Goal: Task Accomplishment & Management: Complete application form

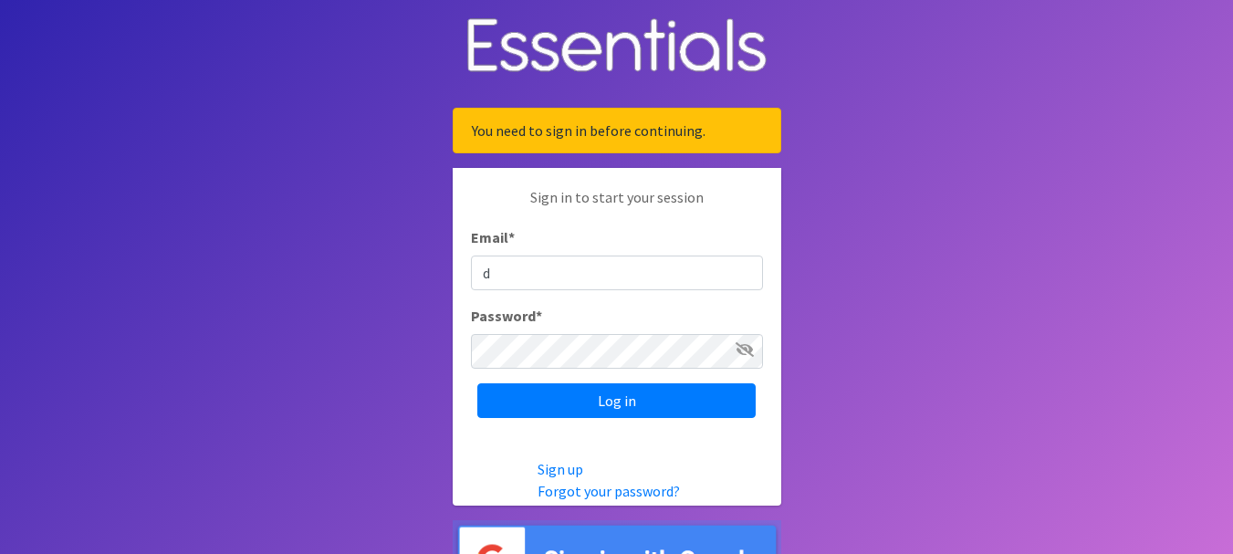
type input "[EMAIL_ADDRESS][DOMAIN_NAME]"
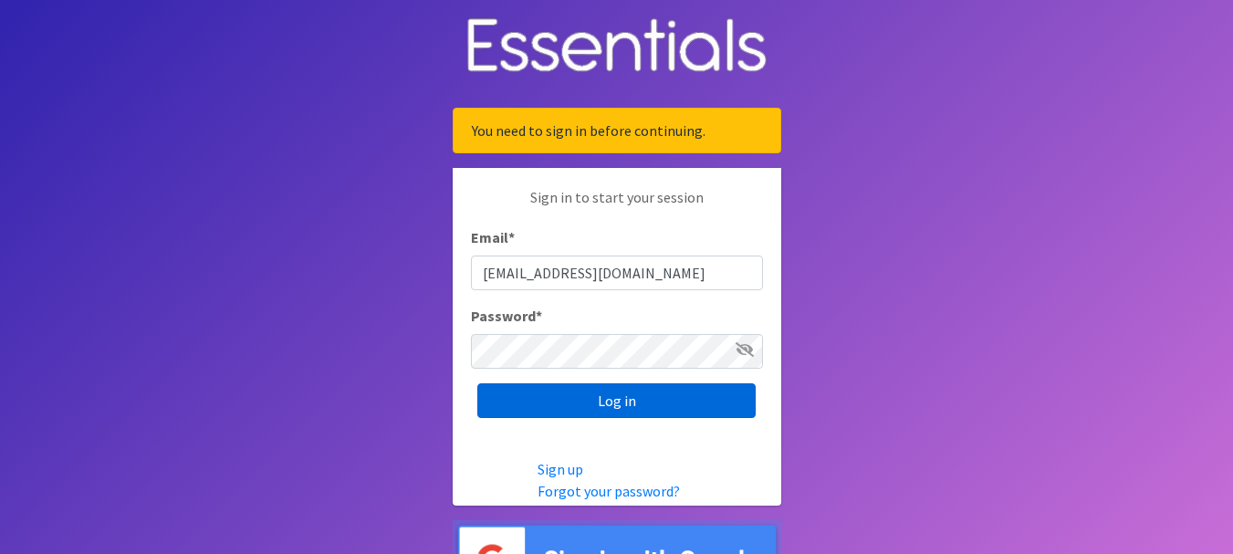
click at [633, 396] on input "Log in" at bounding box center [616, 400] width 278 height 35
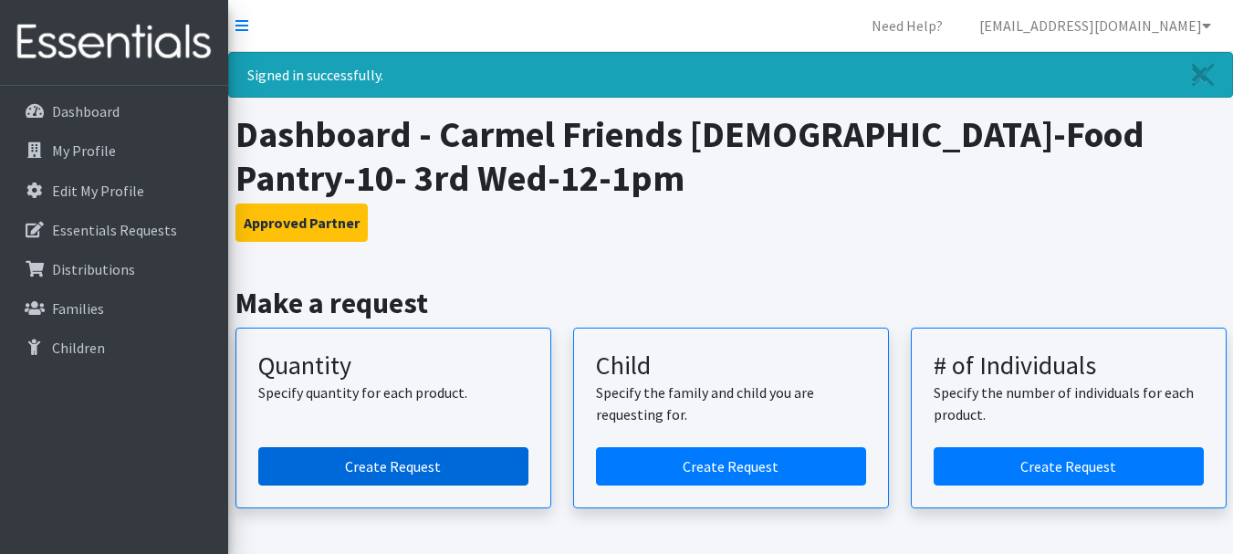
click at [371, 466] on link "Create Request" at bounding box center [393, 466] width 270 height 38
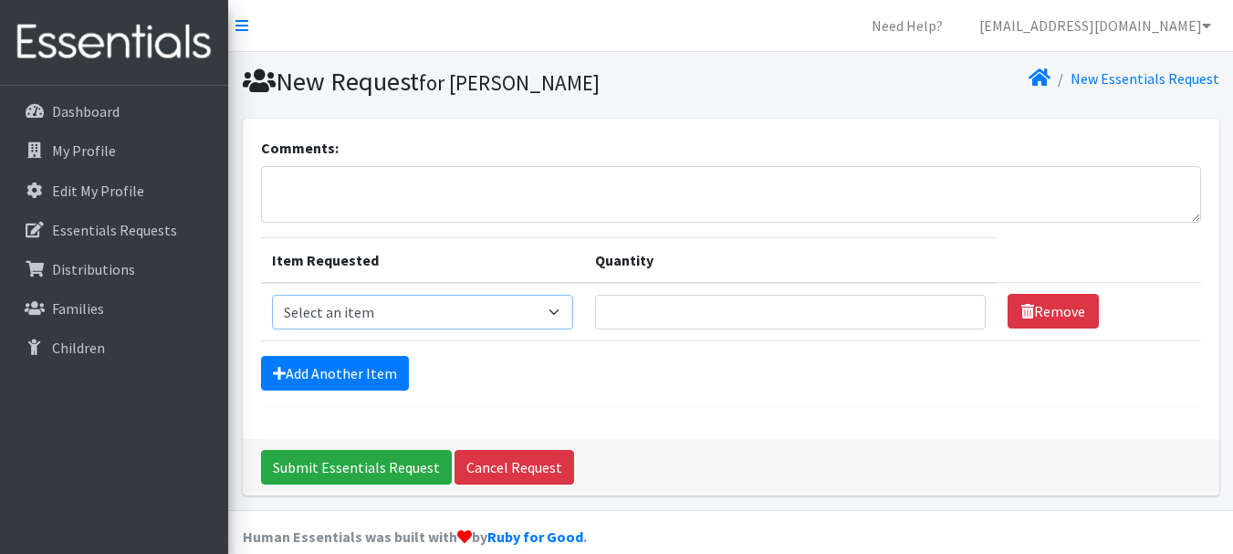
click at [558, 309] on select "Select an item Kids (Newborn) Kids (Size 1) Kids (Size 2) Kids (Size 3) Kids (S…" at bounding box center [423, 312] width 302 height 35
select select "3400"
click at [272, 295] on select "Select an item Kids (Newborn) Kids (Size 1) Kids (Size 2) Kids (Size 3) Kids (S…" at bounding box center [423, 312] width 302 height 35
click at [952, 307] on input "1" at bounding box center [790, 312] width 391 height 35
click at [952, 307] on input "2" at bounding box center [790, 312] width 391 height 35
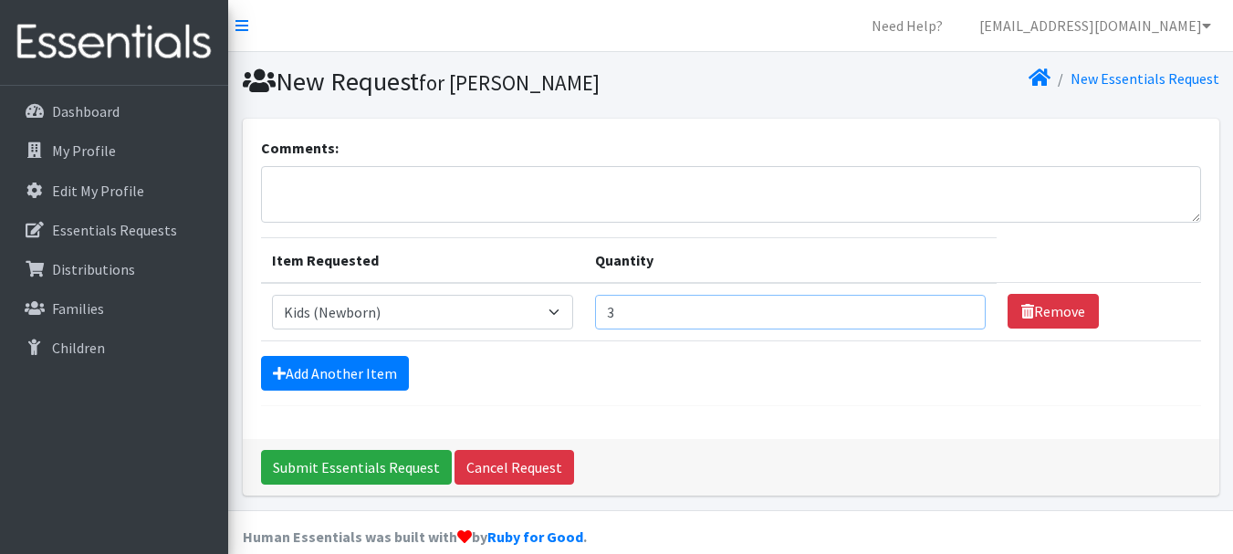
click at [952, 307] on input "3" at bounding box center [790, 312] width 391 height 35
click at [952, 307] on input "4" at bounding box center [790, 312] width 391 height 35
click at [952, 307] on input "5" at bounding box center [790, 312] width 391 height 35
click at [952, 307] on input "6" at bounding box center [790, 312] width 391 height 35
click at [956, 308] on input "7" at bounding box center [790, 312] width 391 height 35
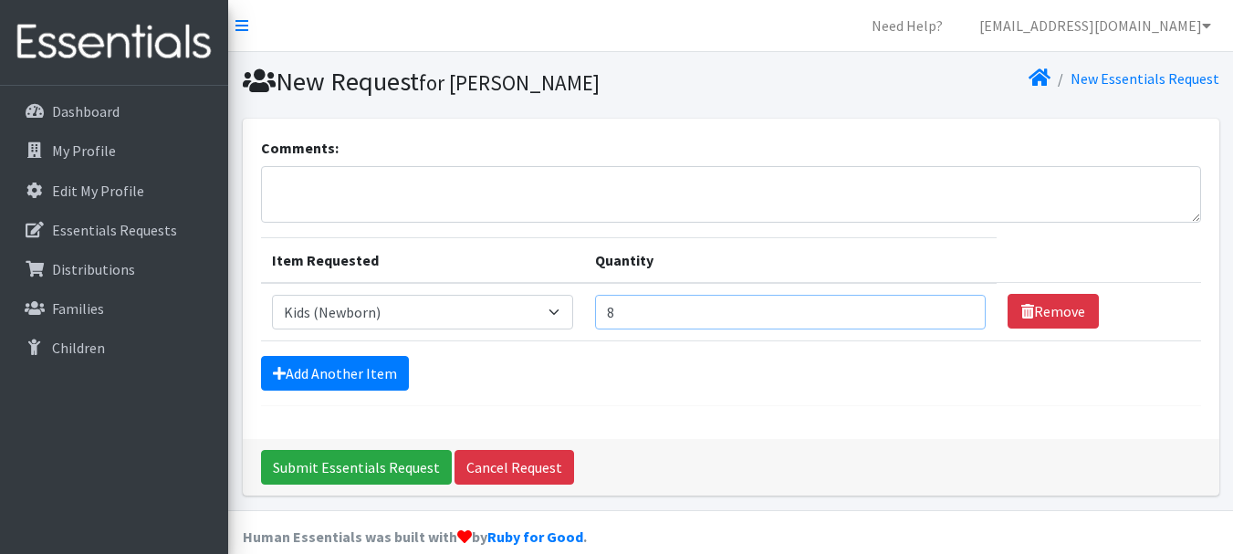
type input "8"
click at [953, 307] on input "8" at bounding box center [790, 312] width 391 height 35
click at [359, 371] on link "Add Another Item" at bounding box center [335, 373] width 148 height 35
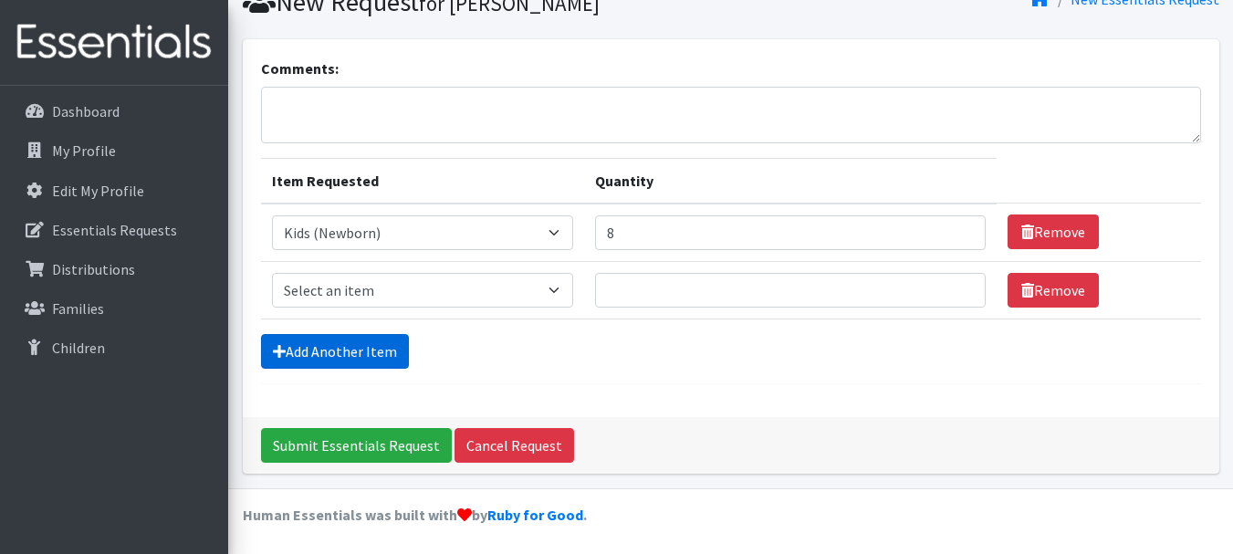
scroll to position [82, 0]
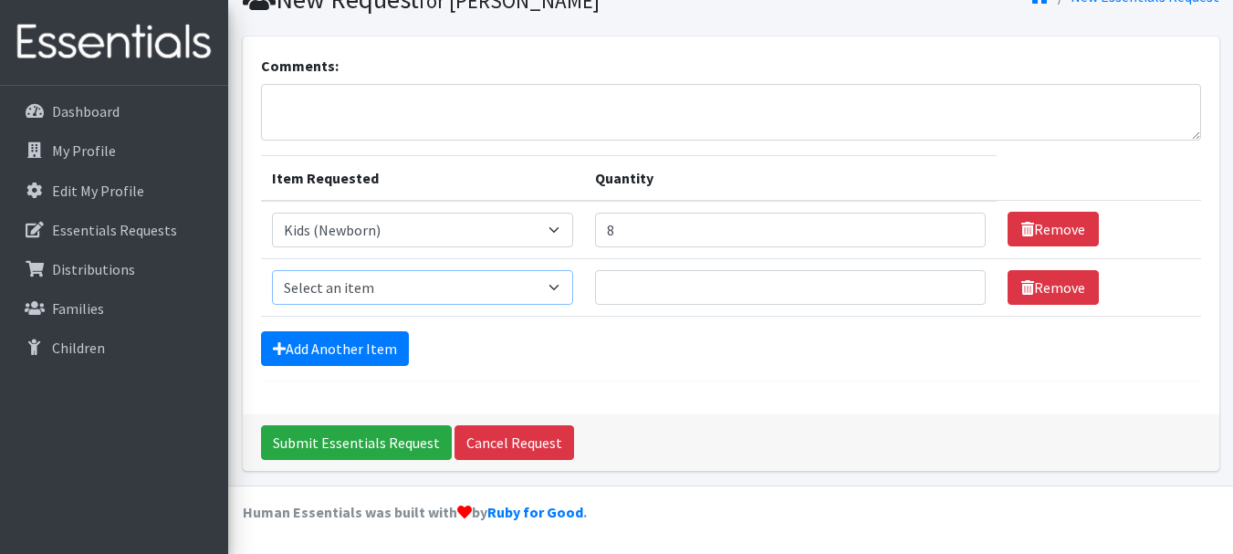
click at [554, 288] on select "Select an item Kids (Newborn) Kids (Size 1) Kids (Size 2) Kids (Size 3) Kids (S…" at bounding box center [423, 287] width 302 height 35
select select "3401"
click at [272, 270] on select "Select an item Kids (Newborn) Kids (Size 1) Kids (Size 2) Kids (Size 3) Kids (S…" at bounding box center [423, 287] width 302 height 35
click at [955, 282] on input "1" at bounding box center [790, 287] width 391 height 35
click at [955, 282] on input "2" at bounding box center [790, 287] width 391 height 35
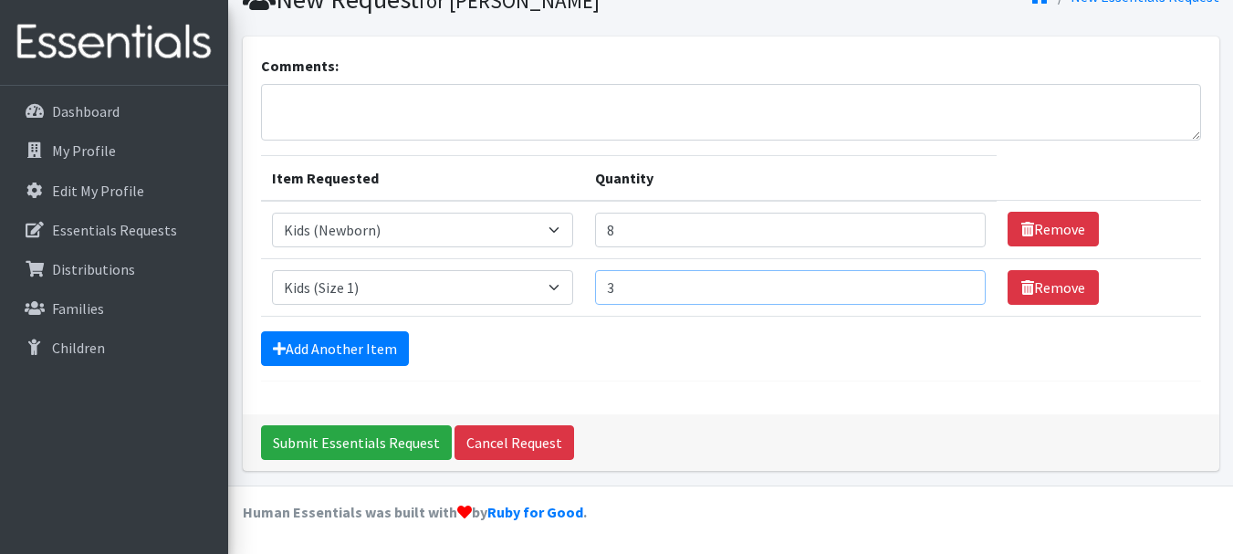
click at [955, 282] on input "3" at bounding box center [790, 287] width 391 height 35
click at [955, 282] on input "4" at bounding box center [790, 287] width 391 height 35
click at [955, 282] on input "5" at bounding box center [790, 287] width 391 height 35
click at [955, 282] on input "6" at bounding box center [790, 287] width 391 height 35
type input "7"
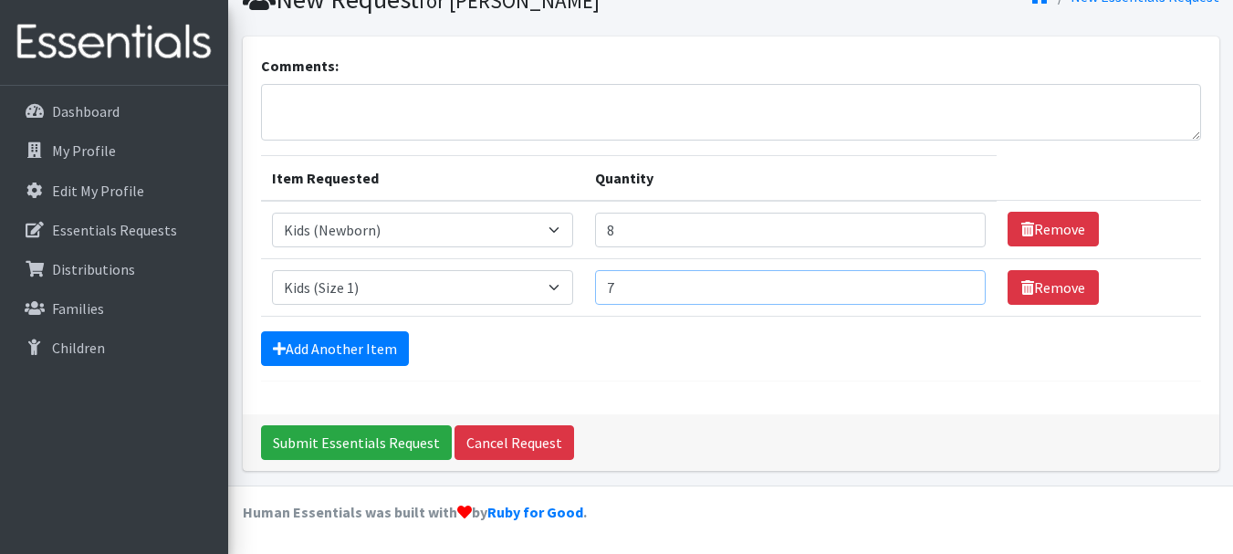
click at [955, 282] on input "7" at bounding box center [790, 287] width 391 height 35
click at [325, 353] on link "Add Another Item" at bounding box center [335, 348] width 148 height 35
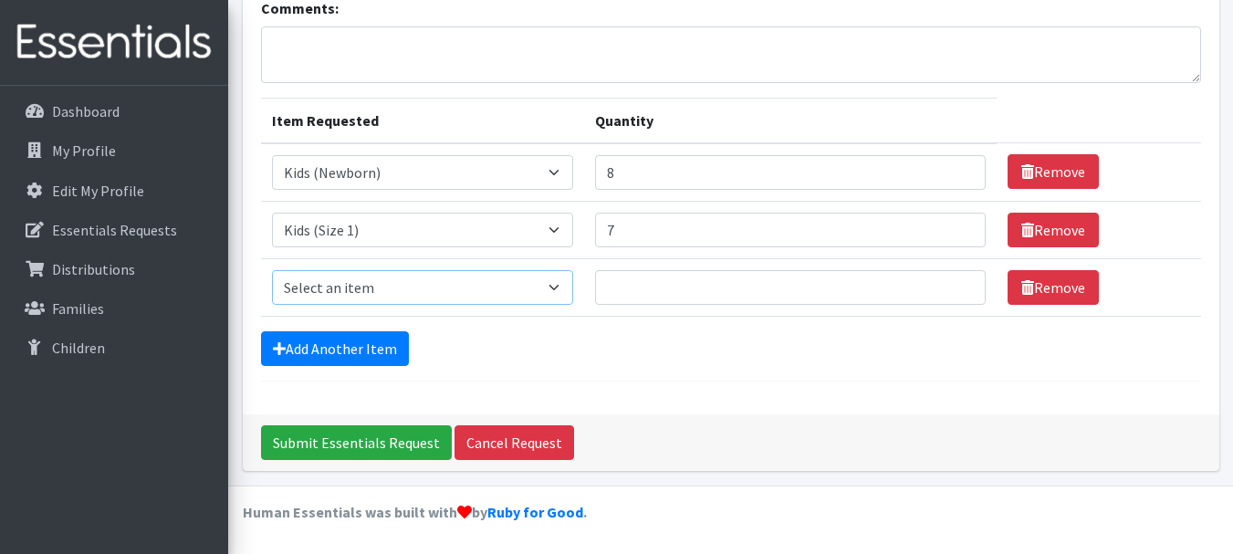
click at [559, 287] on select "Select an item Kids (Newborn) Kids (Size 1) Kids (Size 2) Kids (Size 3) Kids (S…" at bounding box center [423, 287] width 302 height 35
select select "3407"
click at [272, 270] on select "Select an item Kids (Newborn) Kids (Size 1) Kids (Size 2) Kids (Size 3) Kids (S…" at bounding box center [423, 287] width 302 height 35
click at [954, 281] on input "1" at bounding box center [790, 287] width 391 height 35
click at [954, 281] on input "2" at bounding box center [790, 287] width 391 height 35
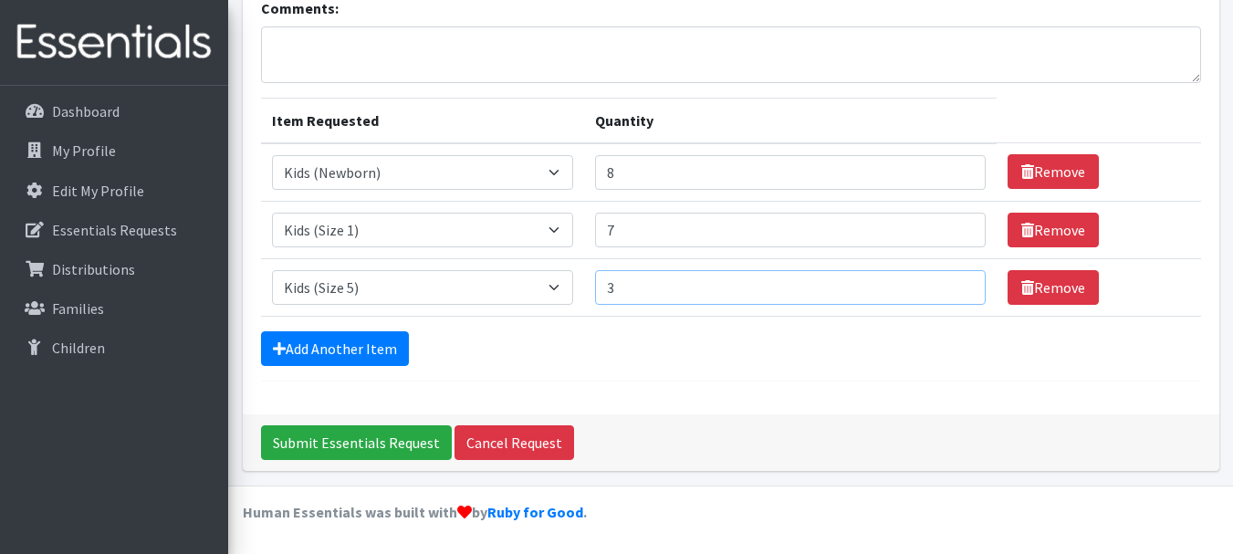
click at [954, 281] on input "3" at bounding box center [790, 287] width 391 height 35
click at [954, 281] on input "4" at bounding box center [790, 287] width 391 height 35
type input "5"
click at [954, 281] on input "5" at bounding box center [790, 287] width 391 height 35
click at [361, 345] on link "Add Another Item" at bounding box center [335, 348] width 148 height 35
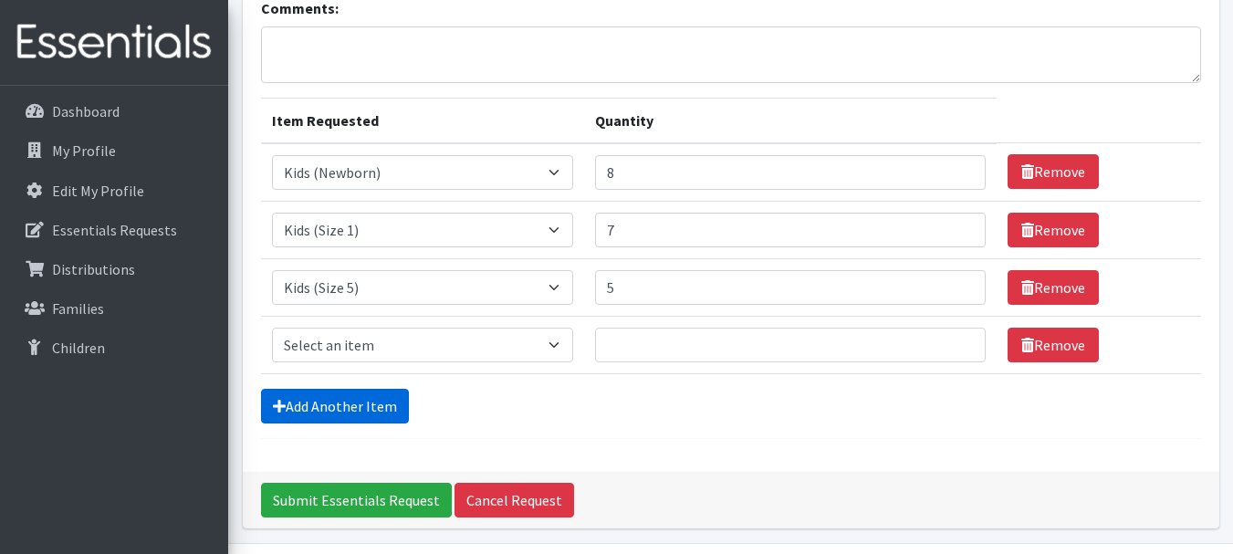
scroll to position [197, 0]
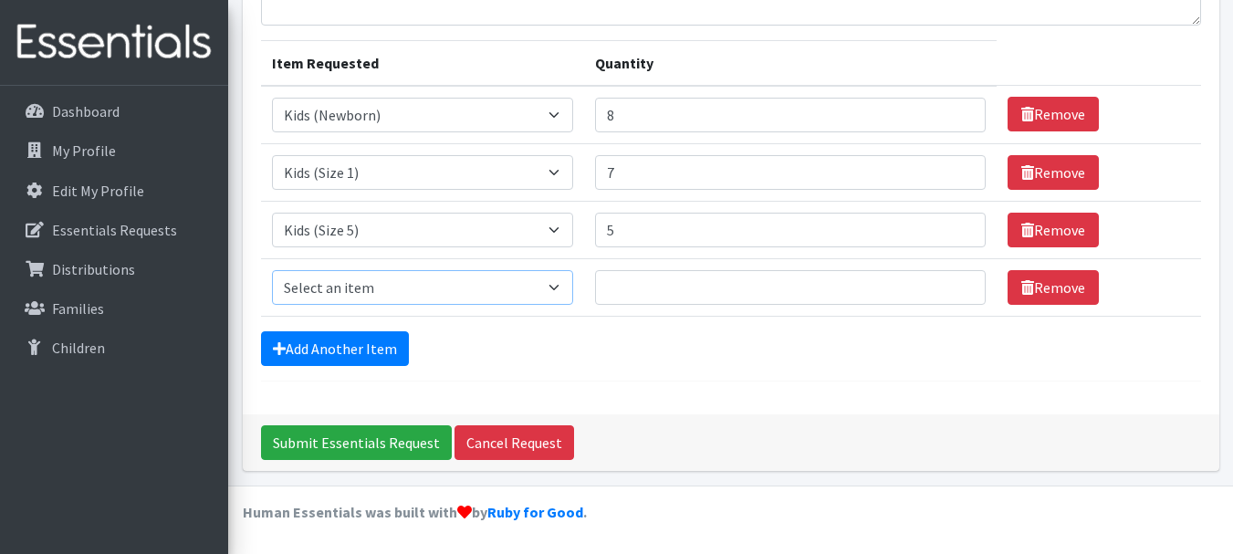
click at [558, 285] on select "Select an item Kids (Newborn) Kids (Size 1) Kids (Size 2) Kids (Size 3) Kids (S…" at bounding box center [423, 287] width 302 height 35
select select "3419"
click at [272, 270] on select "Select an item Kids (Newborn) Kids (Size 1) Kids (Size 2) Kids (Size 3) Kids (S…" at bounding box center [423, 287] width 302 height 35
click at [955, 280] on input "1" at bounding box center [790, 287] width 391 height 35
click at [955, 280] on input "2" at bounding box center [790, 287] width 391 height 35
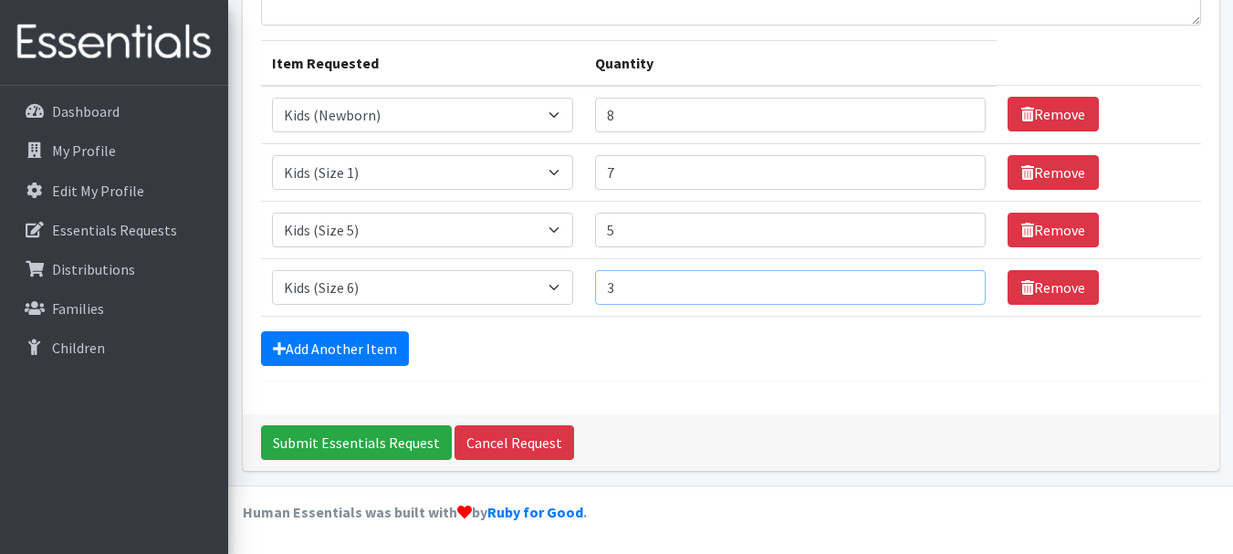
click at [955, 280] on input "3" at bounding box center [790, 287] width 391 height 35
click at [955, 280] on input "4" at bounding box center [790, 287] width 391 height 35
type input "5"
click at [955, 280] on input "5" at bounding box center [790, 287] width 391 height 35
click at [357, 345] on link "Add Another Item" at bounding box center [335, 348] width 148 height 35
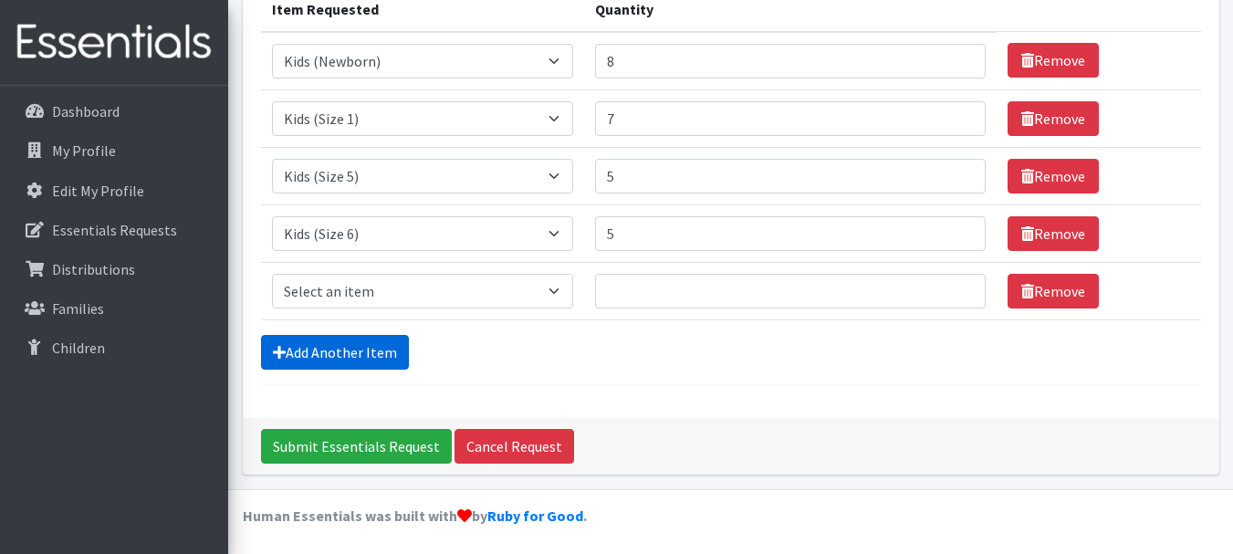
scroll to position [255, 0]
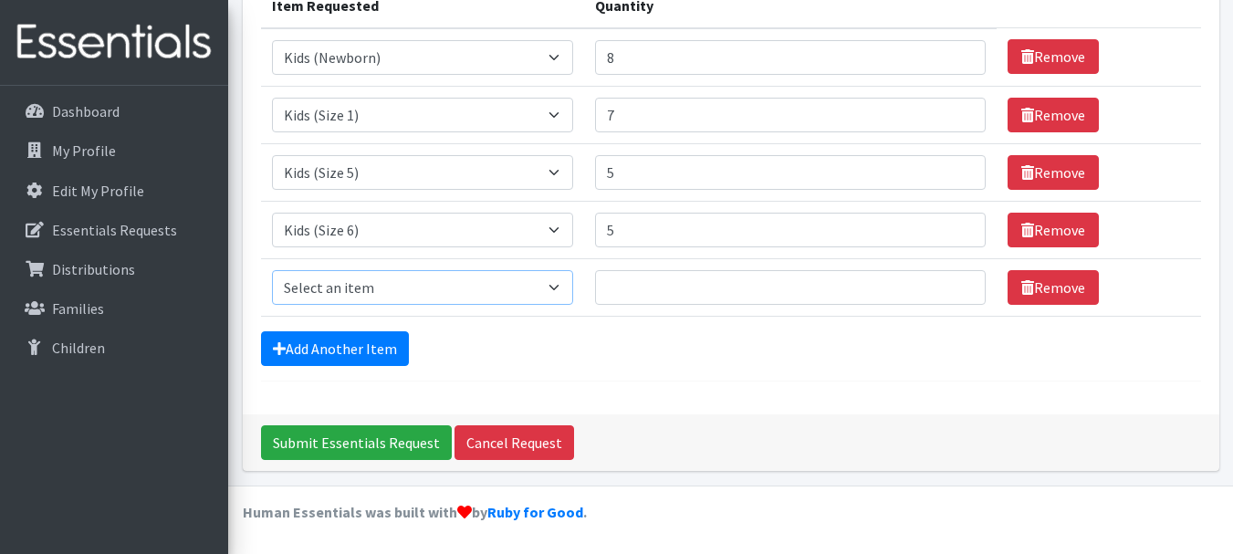
click at [555, 286] on select "Select an item Kids (Newborn) Kids (Size 1) Kids (Size 2) Kids (Size 3) Kids (S…" at bounding box center [423, 287] width 302 height 35
select select "3418"
click at [272, 270] on select "Select an item Kids (Newborn) Kids (Size 1) Kids (Size 2) Kids (Size 3) Kids (S…" at bounding box center [423, 287] width 302 height 35
click at [646, 294] on input "Quantity" at bounding box center [790, 287] width 391 height 35
click at [955, 282] on input "1" at bounding box center [790, 287] width 391 height 35
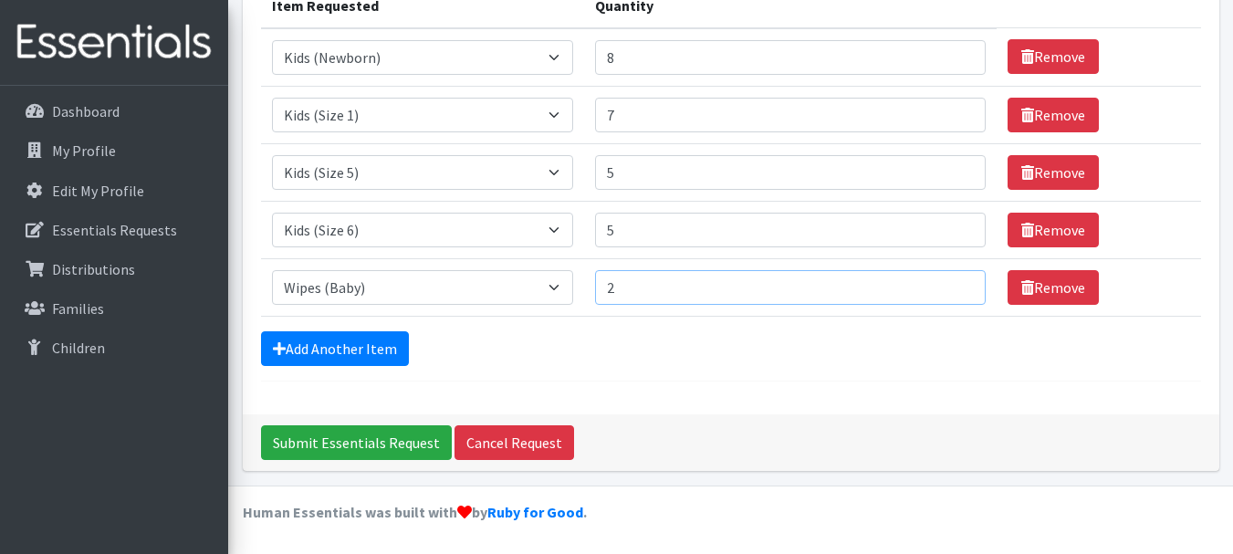
click at [955, 282] on input "2" at bounding box center [790, 287] width 391 height 35
click at [955, 282] on input "3" at bounding box center [790, 287] width 391 height 35
click at [955, 282] on input "4" at bounding box center [790, 287] width 391 height 35
click at [955, 282] on input "5" at bounding box center [790, 287] width 391 height 35
click at [955, 282] on input "6" at bounding box center [790, 287] width 391 height 35
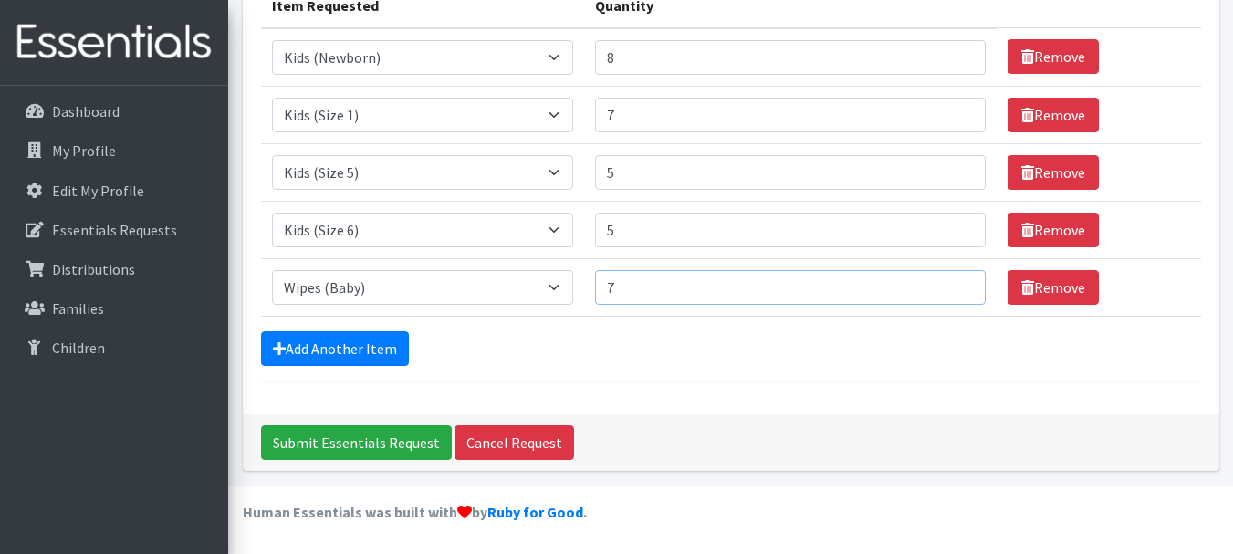
click at [955, 283] on input "7" at bounding box center [790, 287] width 391 height 35
type input "8"
click at [955, 283] on input "8" at bounding box center [790, 287] width 391 height 35
click at [325, 439] on input "Submit Essentials Request" at bounding box center [356, 442] width 191 height 35
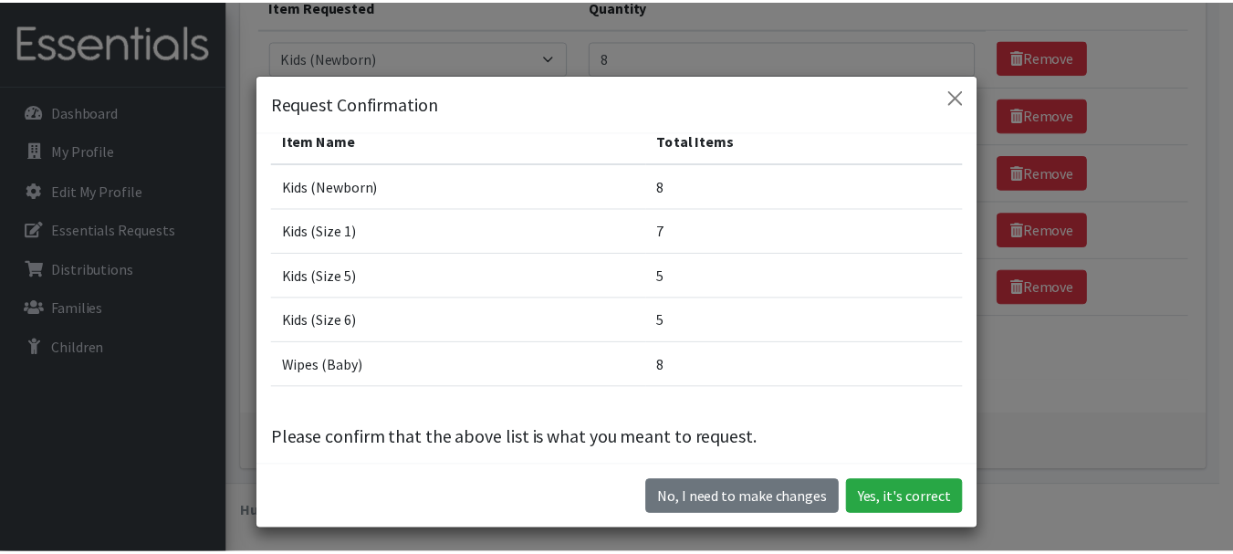
scroll to position [45, 0]
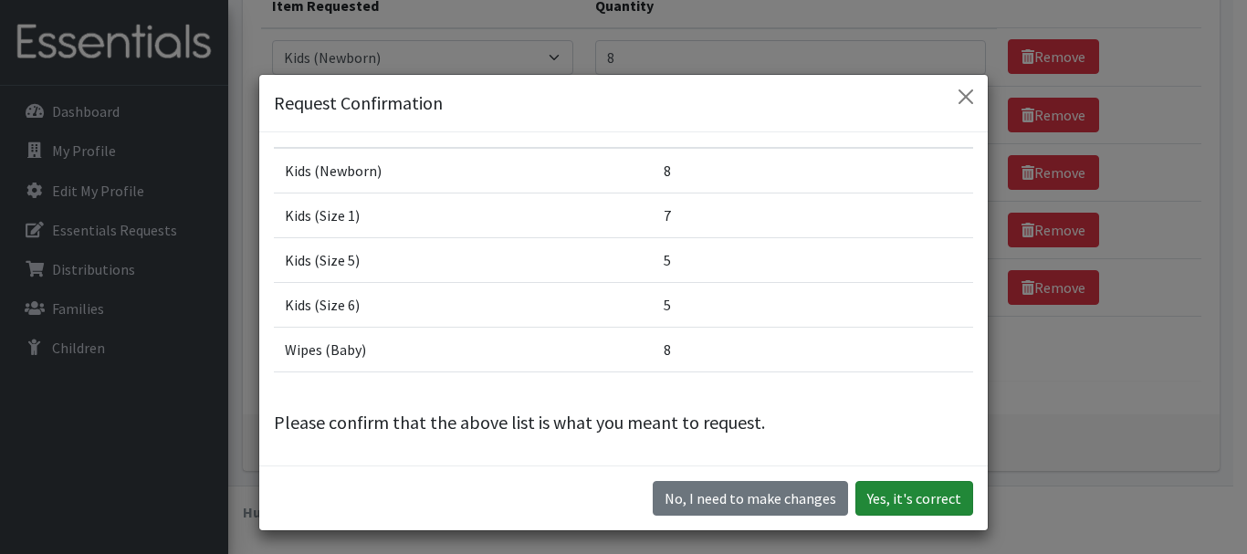
click at [895, 497] on button "Yes, it's correct" at bounding box center [914, 498] width 118 height 35
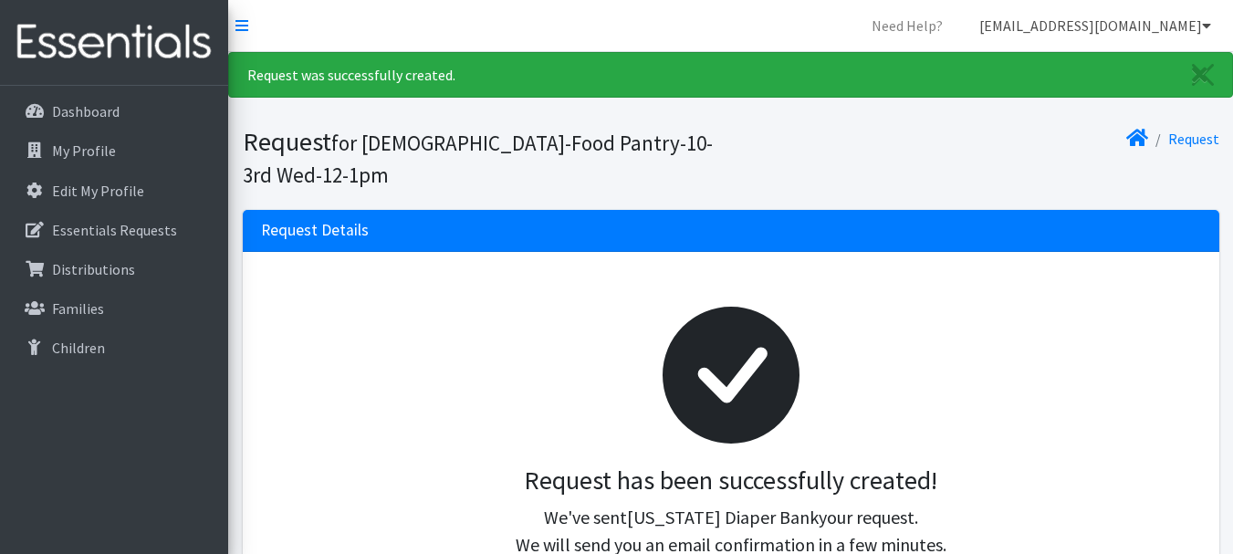
click at [1204, 22] on icon at bounding box center [1206, 25] width 9 height 15
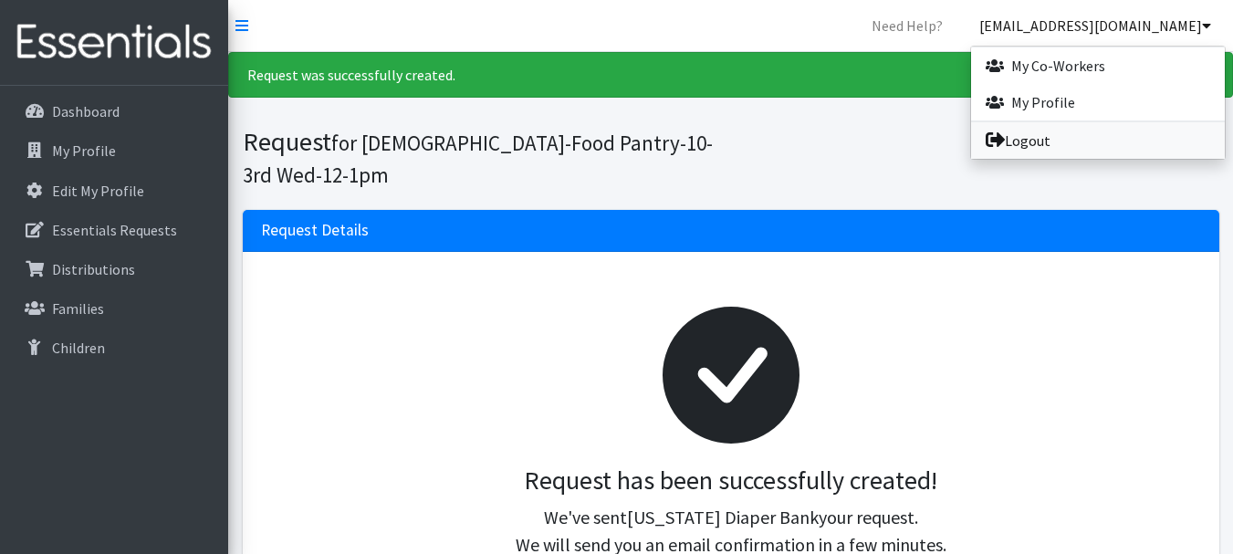
click at [1020, 134] on link "Logout" at bounding box center [1098, 140] width 254 height 37
